Goal: Task Accomplishment & Management: Manage account settings

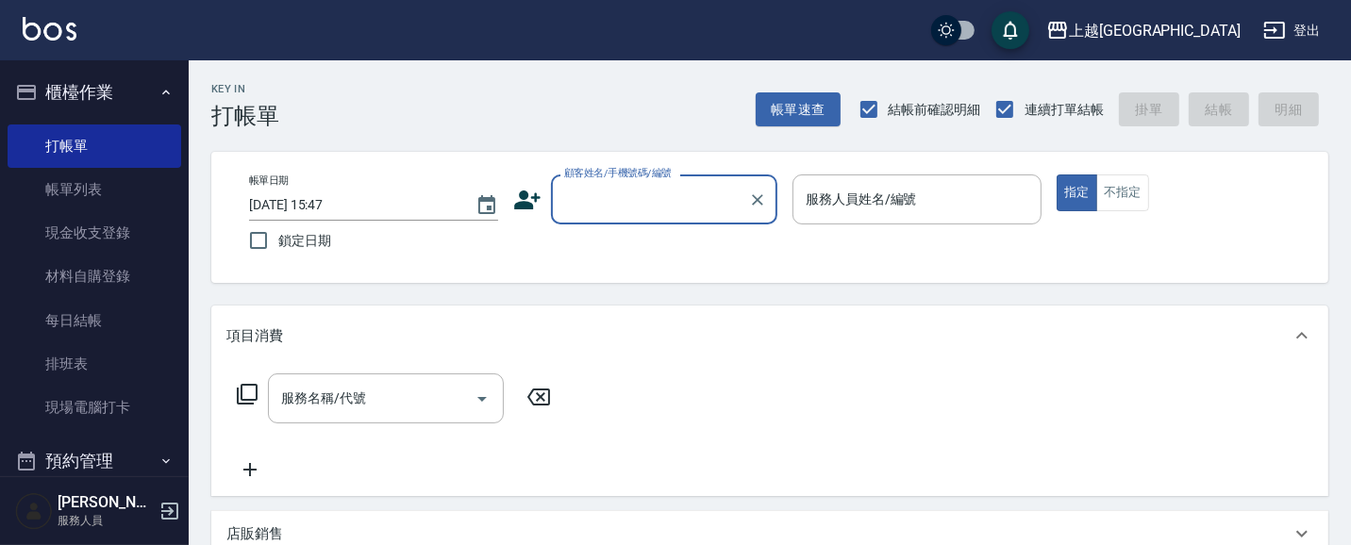
click at [106, 91] on button "櫃檯作業" at bounding box center [95, 92] width 174 height 49
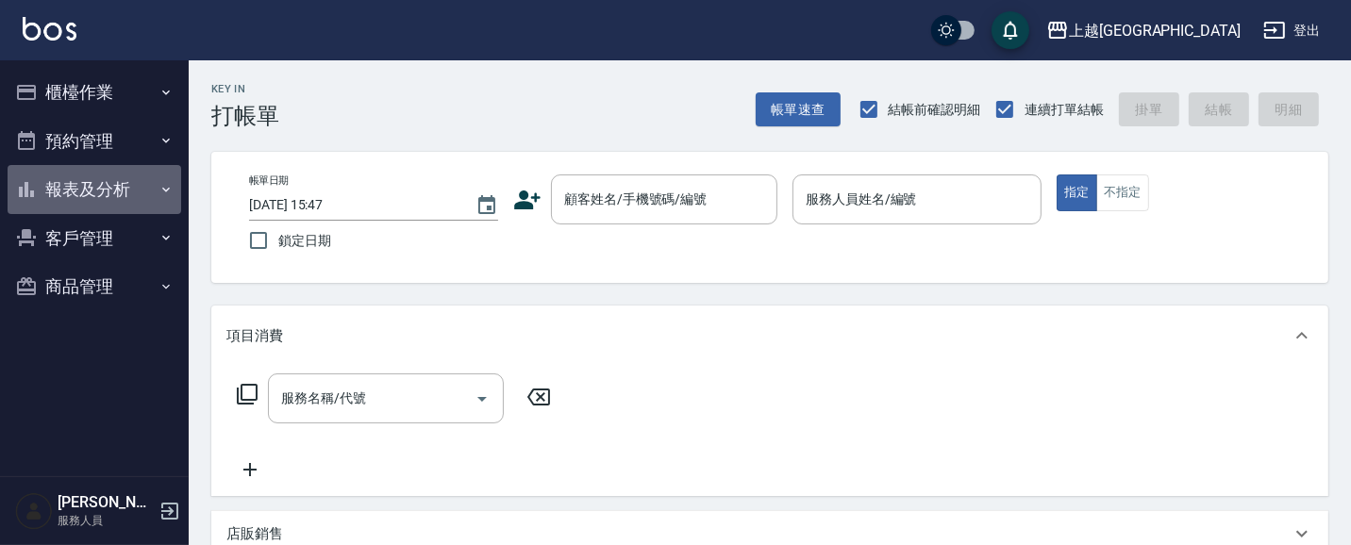
click at [108, 191] on button "報表及分析" at bounding box center [95, 189] width 174 height 49
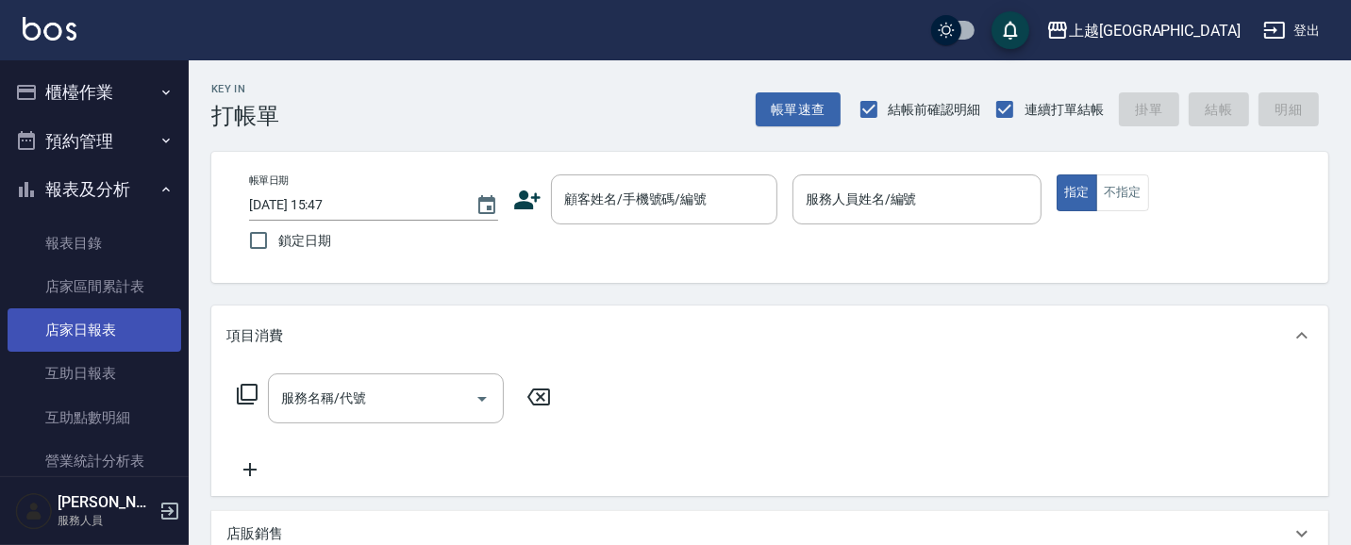
click at [76, 332] on link "店家日報表" at bounding box center [95, 329] width 174 height 43
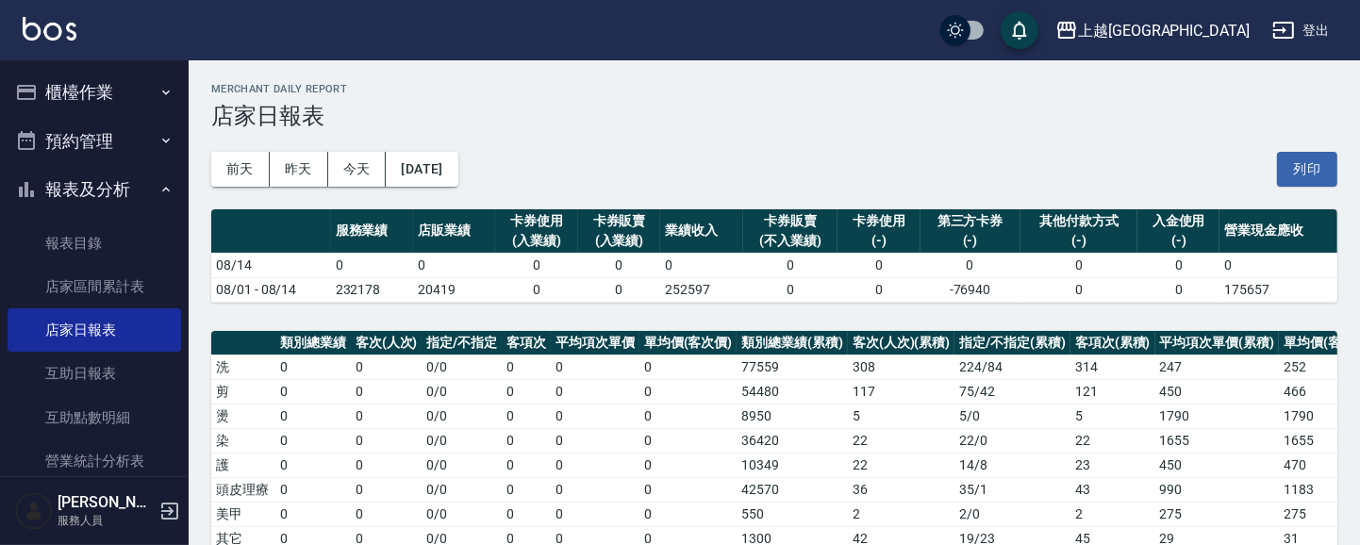
click at [86, 191] on button "報表及分析" at bounding box center [95, 189] width 174 height 49
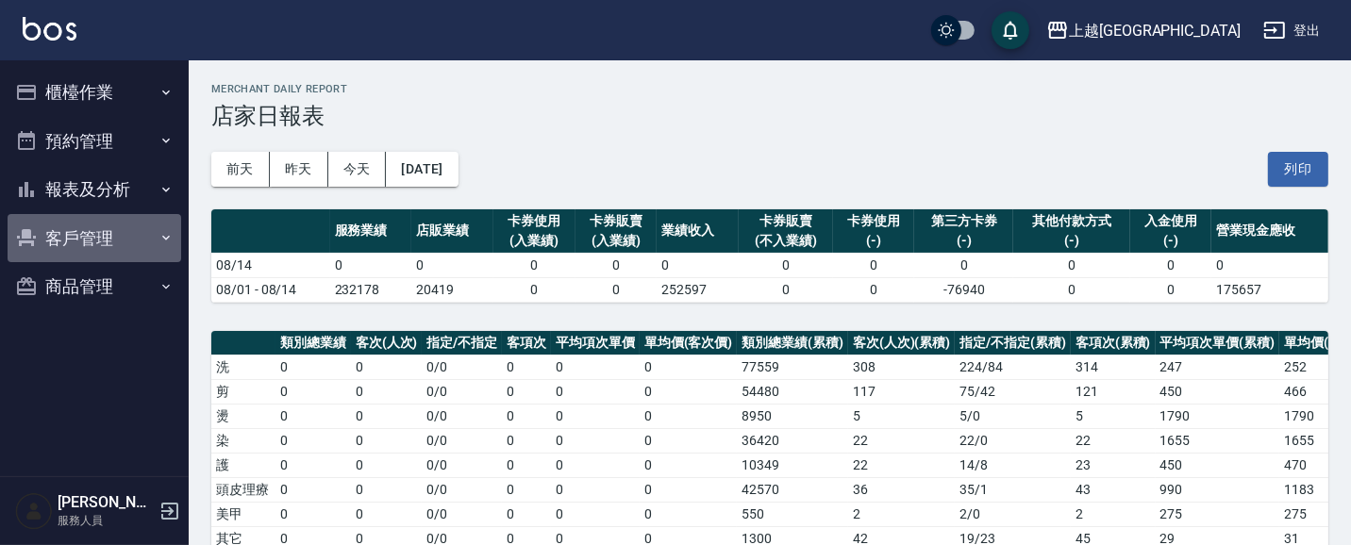
click at [97, 240] on button "客戶管理" at bounding box center [95, 238] width 174 height 49
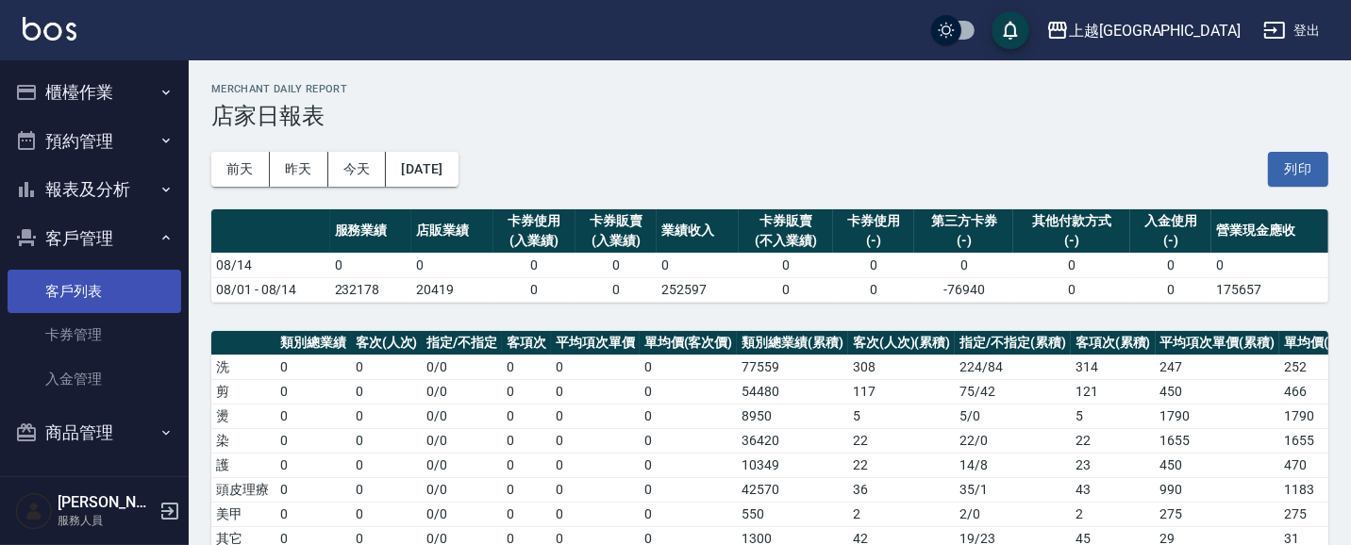
click at [90, 293] on link "客戶列表" at bounding box center [95, 291] width 174 height 43
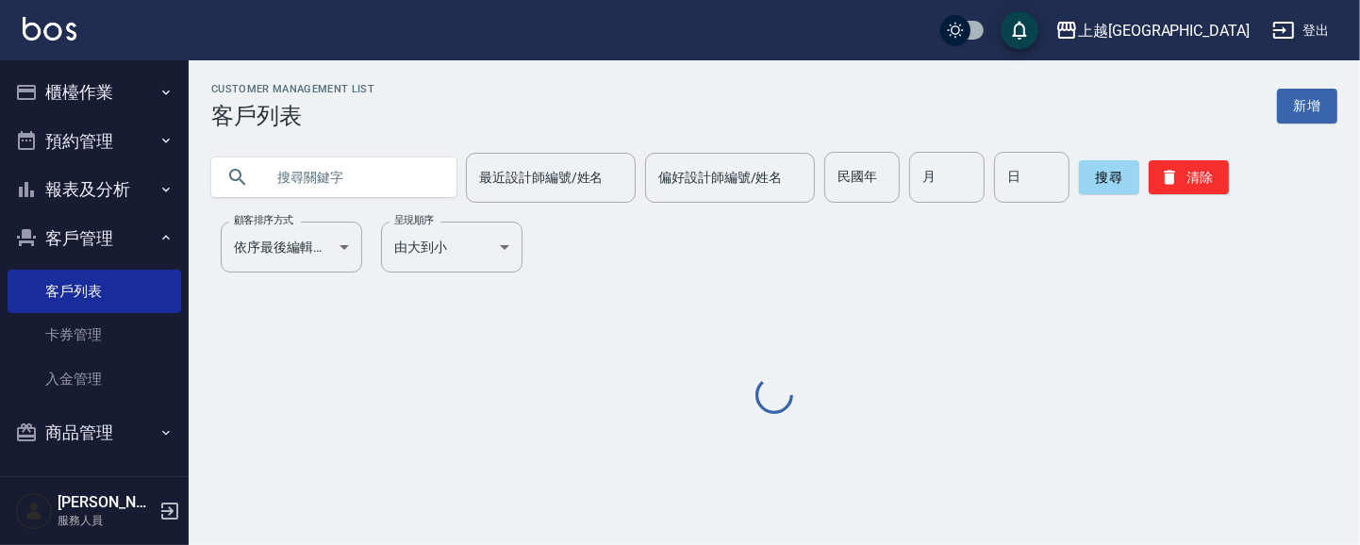
click at [330, 183] on input "text" at bounding box center [352, 177] width 177 height 51
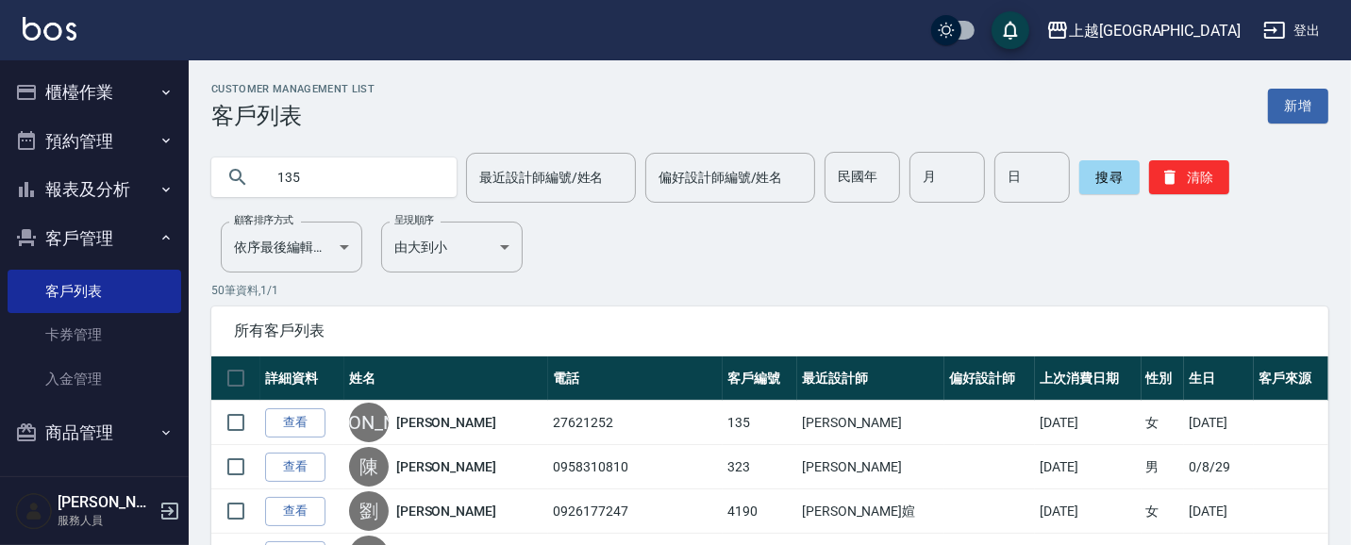
type input "135"
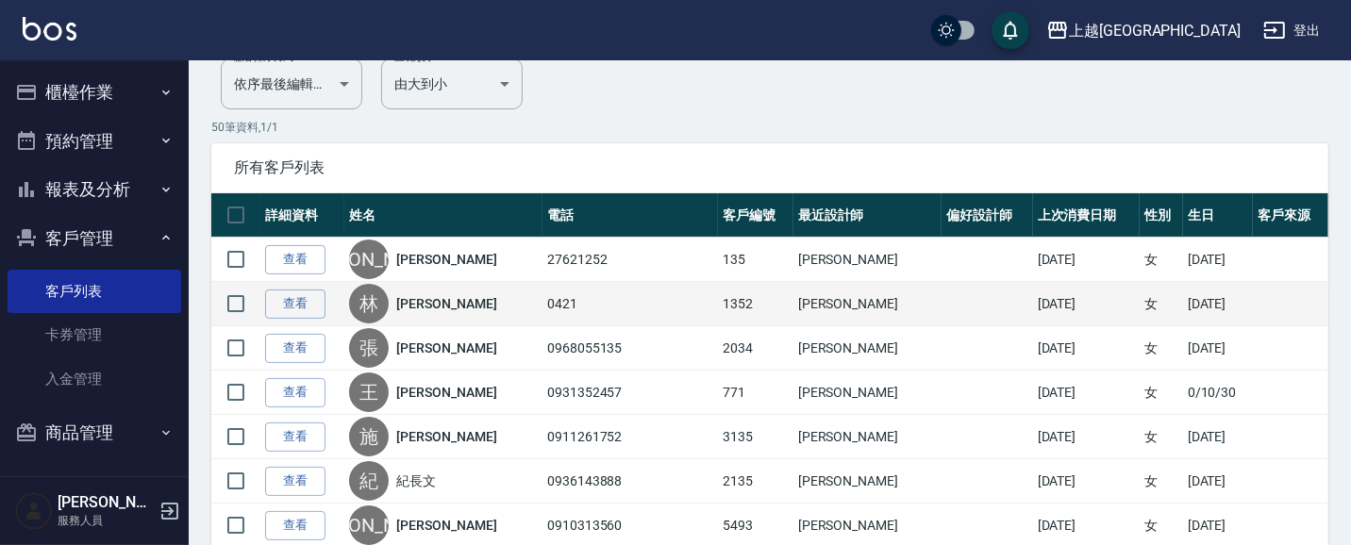
scroll to position [163, 0]
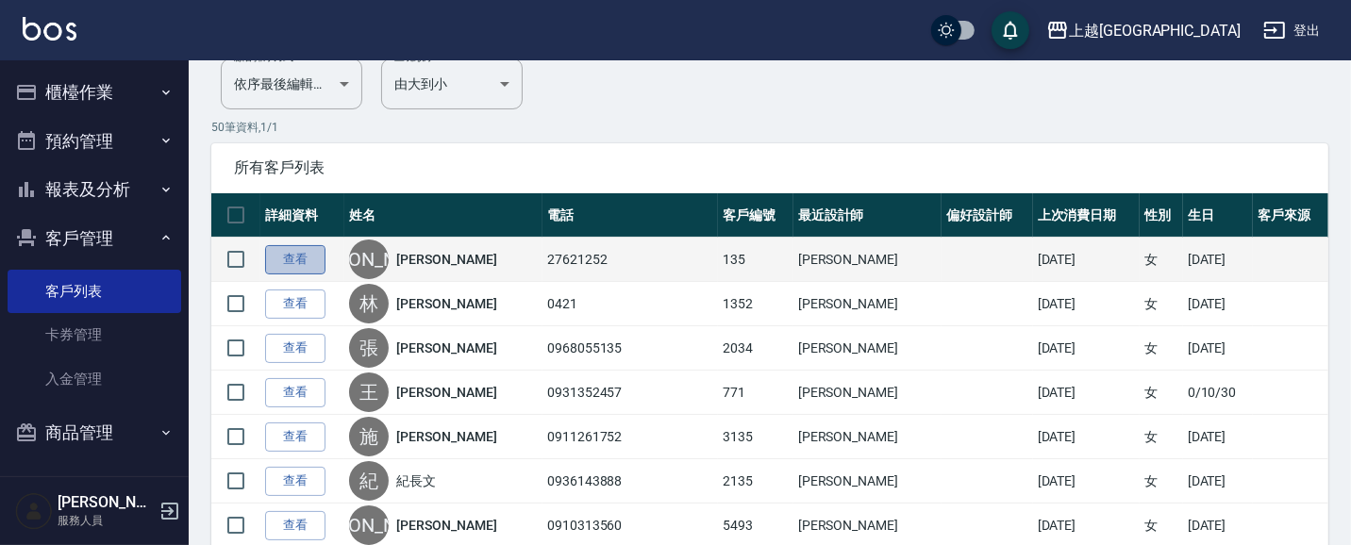
click at [287, 257] on link "查看" at bounding box center [295, 259] width 60 height 29
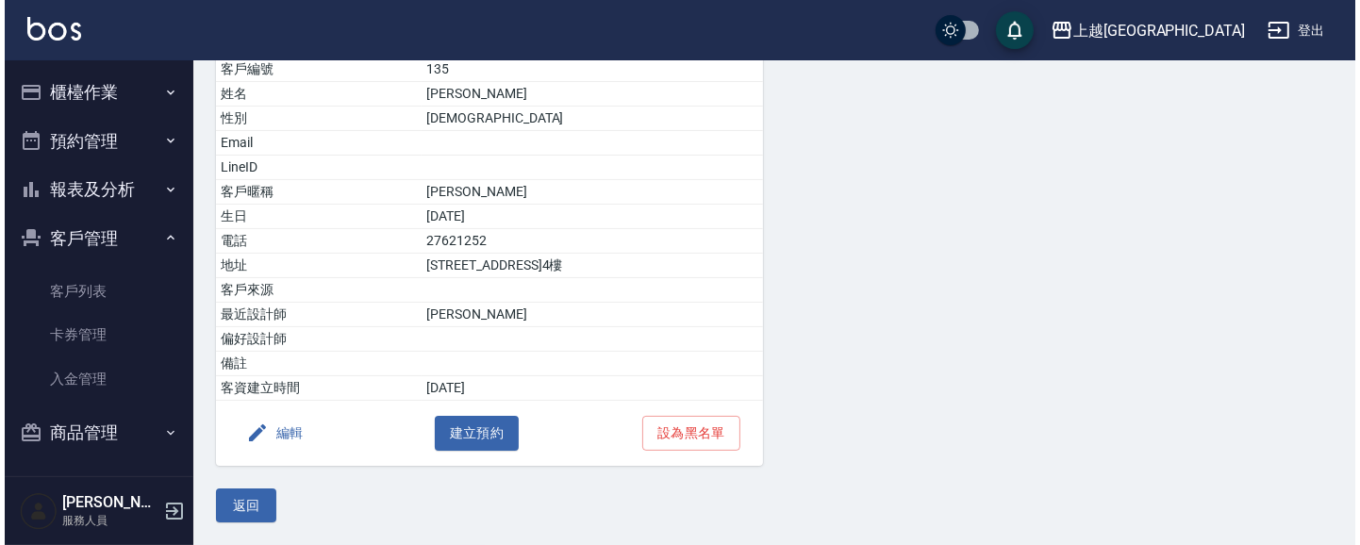
scroll to position [199, 0]
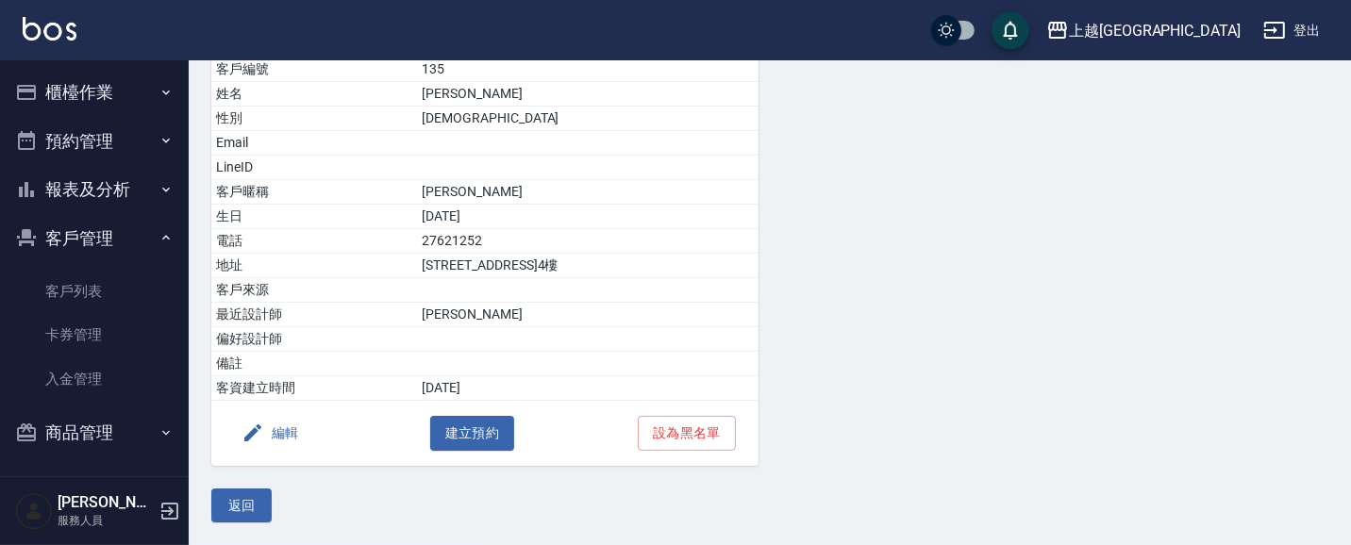
click at [284, 435] on button "編輯" at bounding box center [270, 433] width 73 height 35
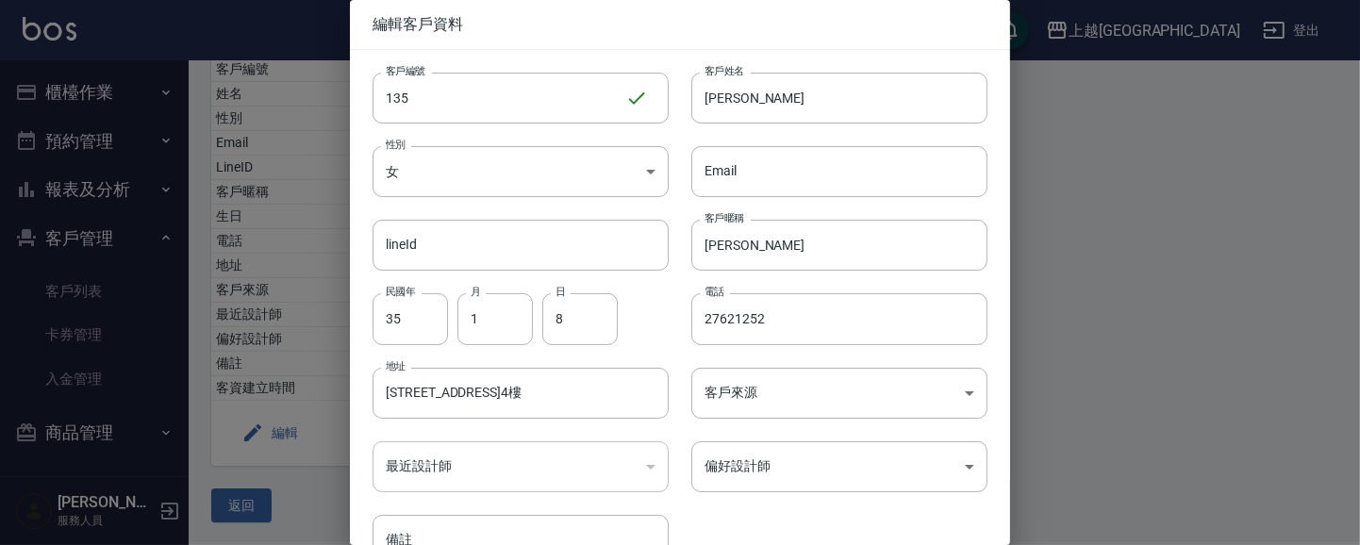
drag, startPoint x: 780, startPoint y: 314, endPoint x: 5, endPoint y: 413, distance: 781.6
click at [23, 413] on div "編輯客戶資料 客戶編號 135 ​ 客戶編號 客戶姓名 [PERSON_NAME]姓名 性別 女 [DEMOGRAPHIC_DATA] 性別 Email Em…" at bounding box center [680, 272] width 1360 height 545
type input "27674655"
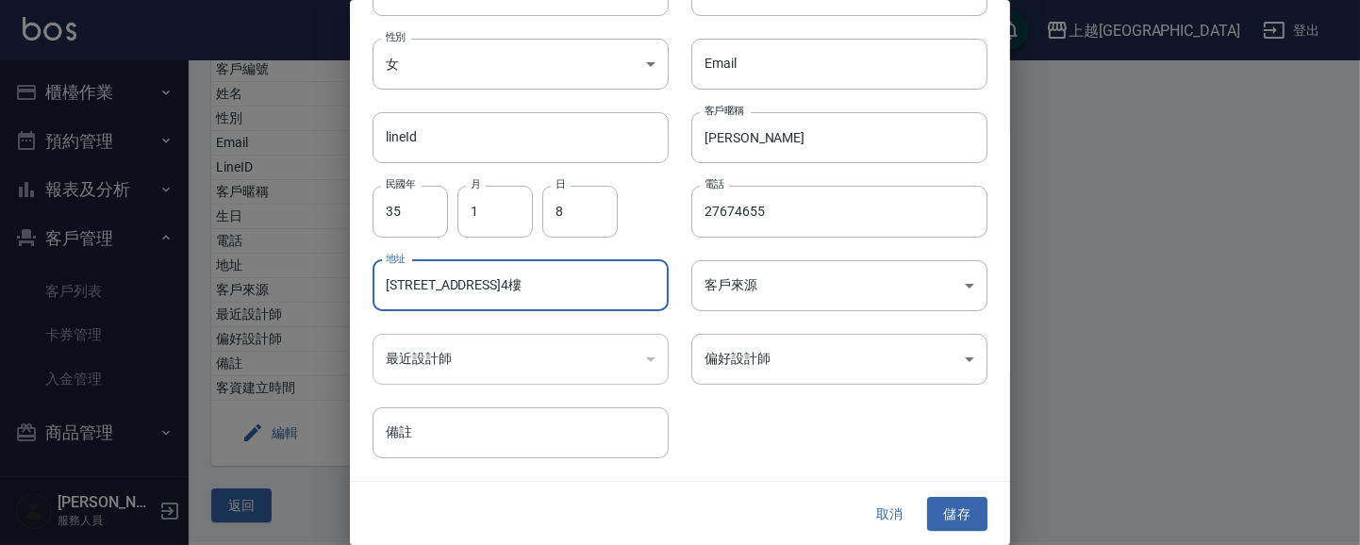
scroll to position [108, 0]
click at [955, 511] on button "儲存" at bounding box center [957, 514] width 60 height 35
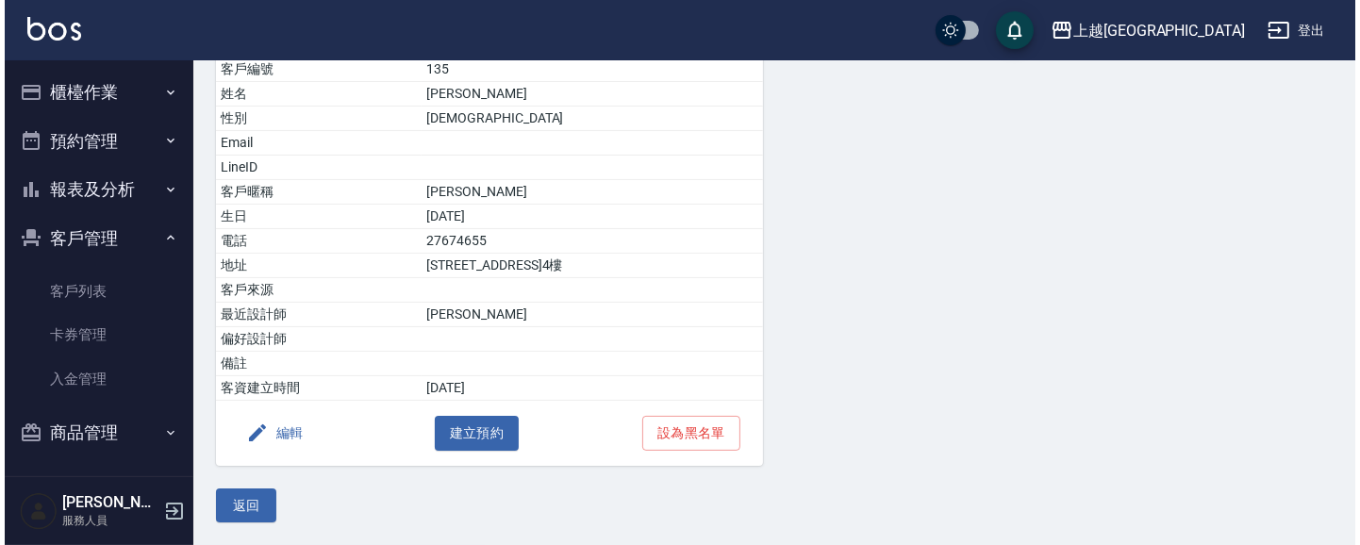
scroll to position [199, 0]
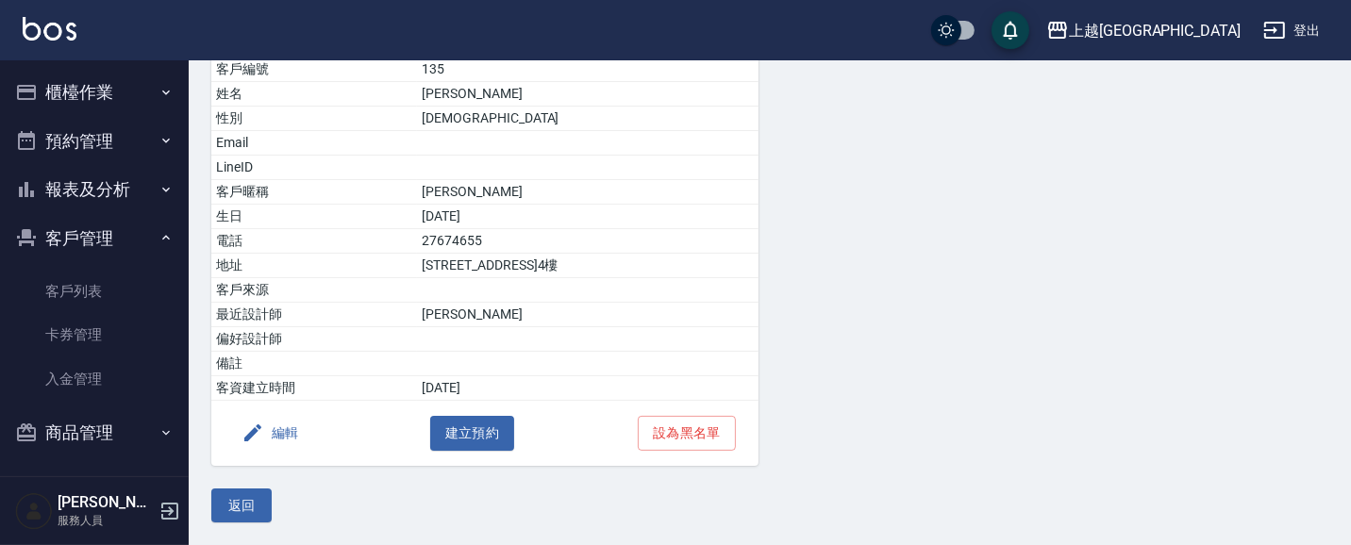
click at [267, 428] on button "編輯" at bounding box center [270, 433] width 73 height 35
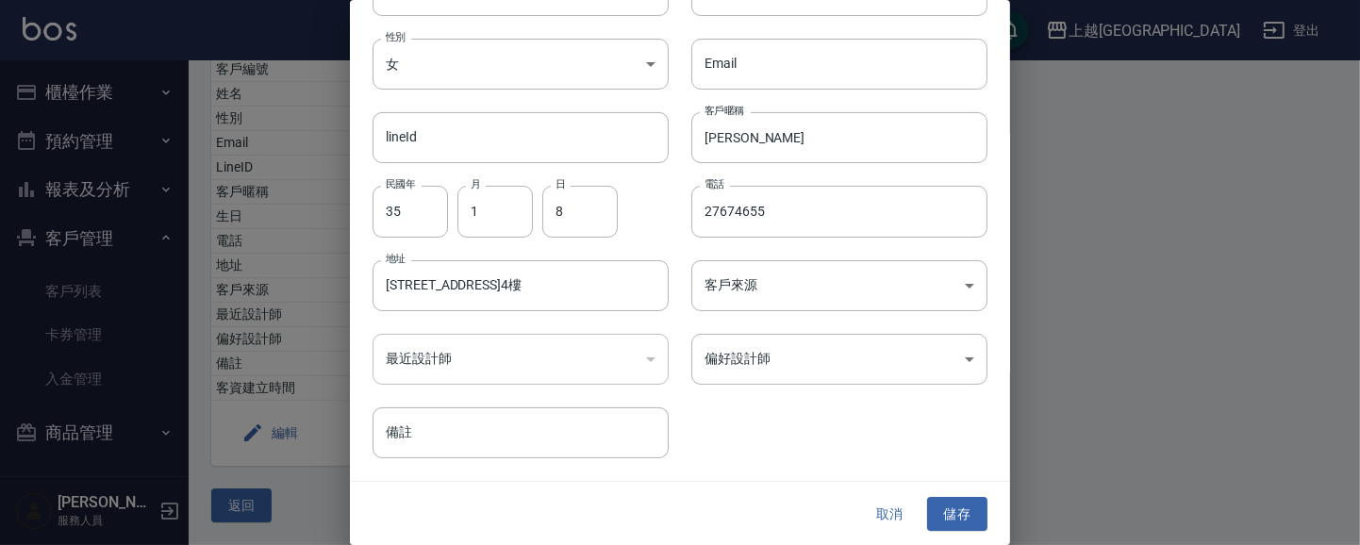
scroll to position [108, 0]
click at [454, 440] on input "備註" at bounding box center [521, 432] width 296 height 51
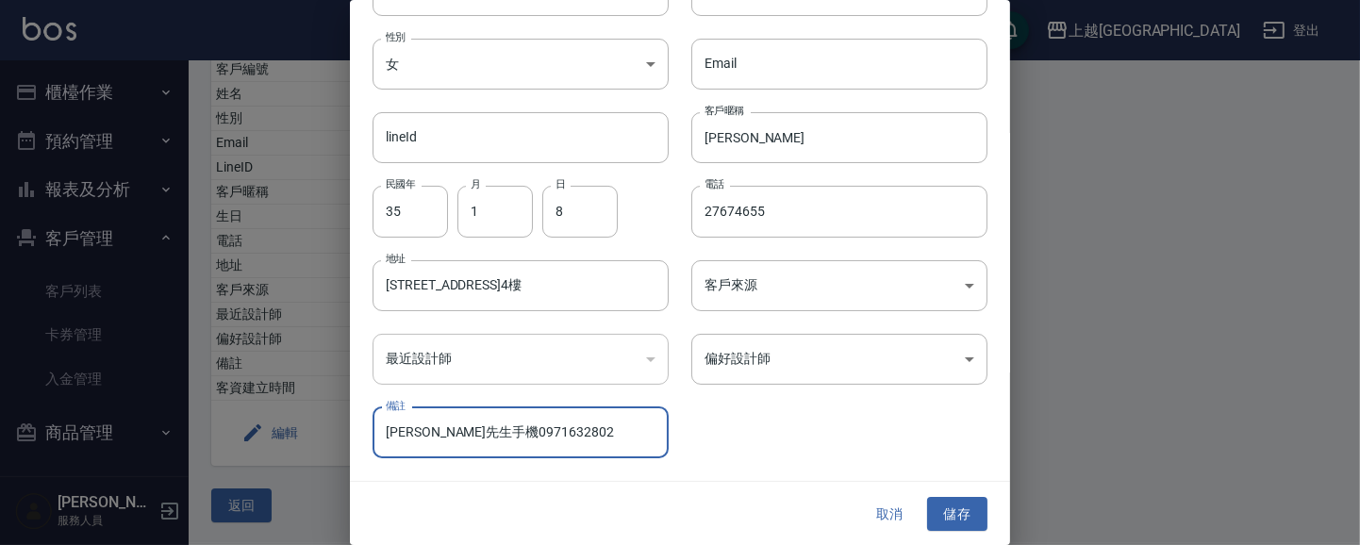
click at [549, 446] on input "[PERSON_NAME]先生手機0971632802" at bounding box center [521, 432] width 296 height 51
type input "[PERSON_NAME]先生手機0971632802"
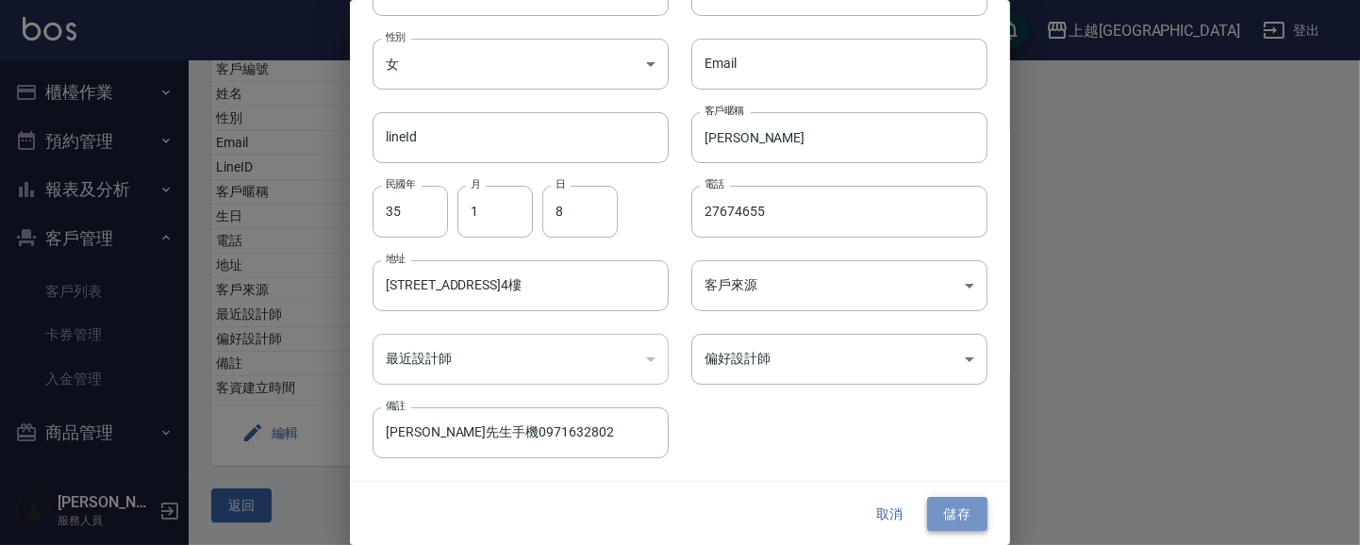
click at [940, 509] on button "儲存" at bounding box center [957, 514] width 60 height 35
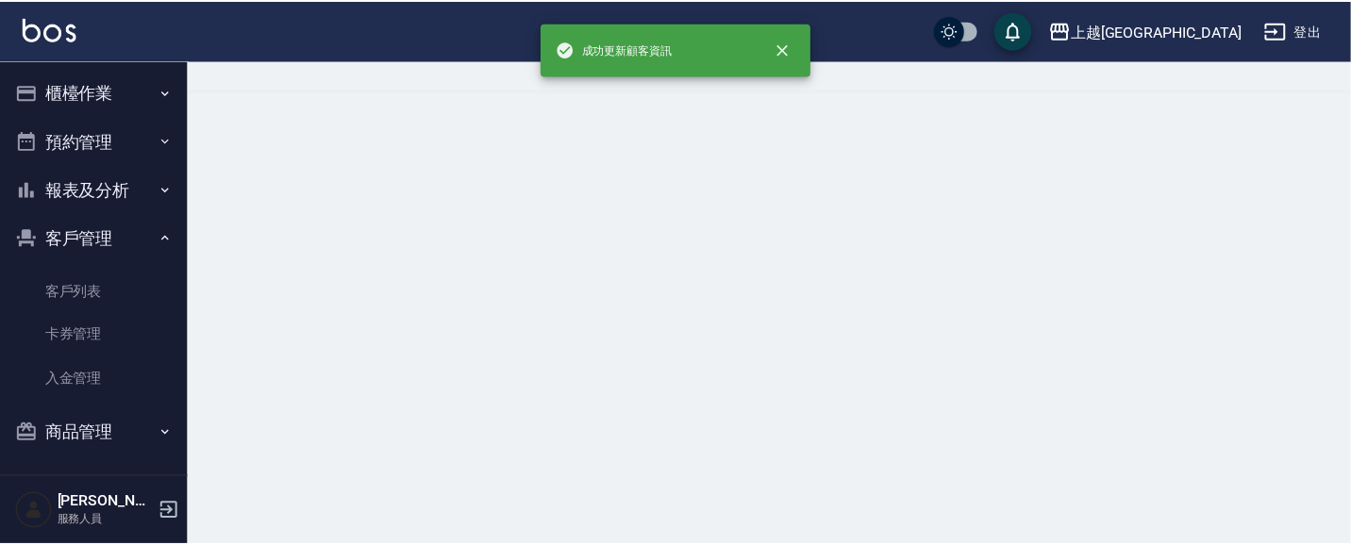
scroll to position [0, 0]
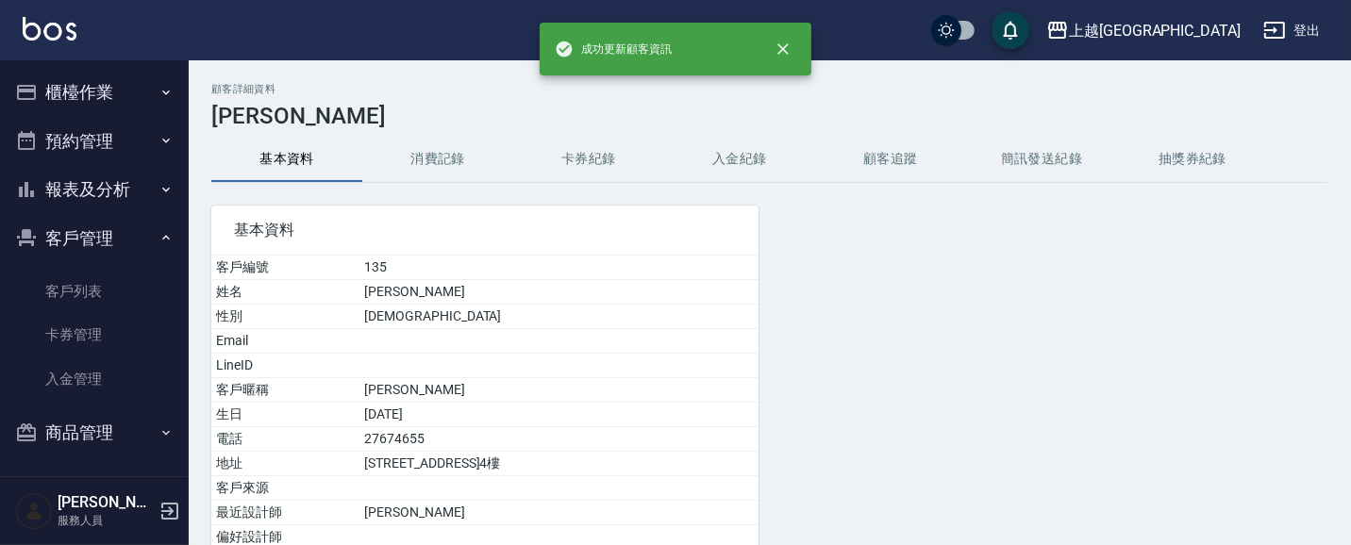
click at [82, 90] on button "櫃檯作業" at bounding box center [95, 92] width 174 height 49
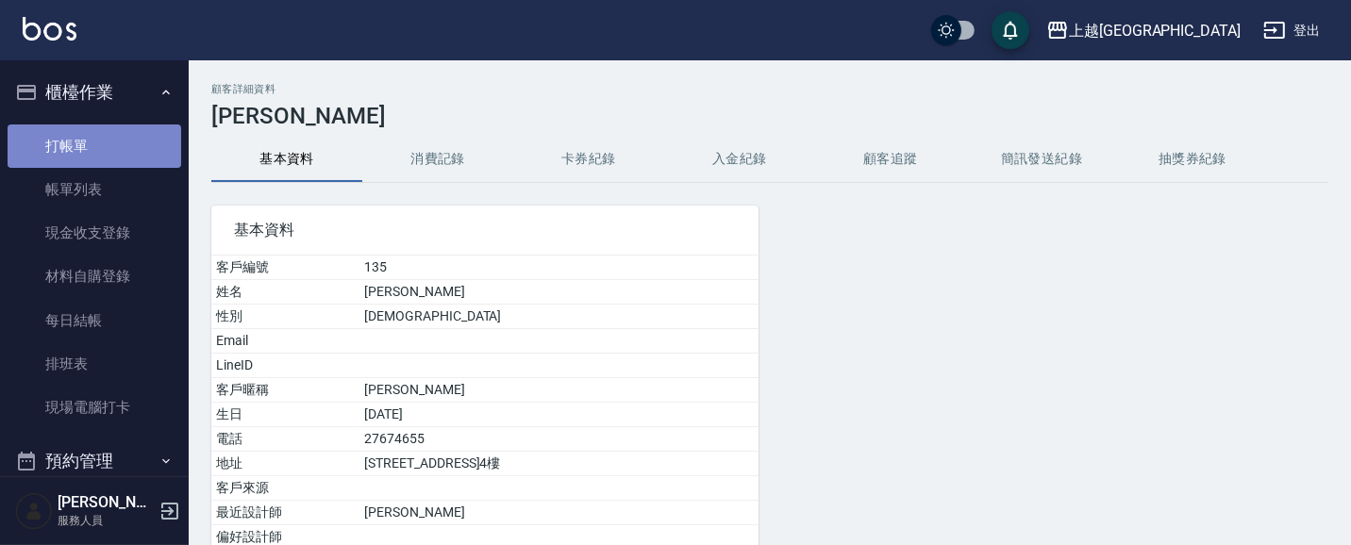
click at [105, 148] on link "打帳單" at bounding box center [95, 146] width 174 height 43
